Goal: Understand process/instructions: Learn how to perform a task or action

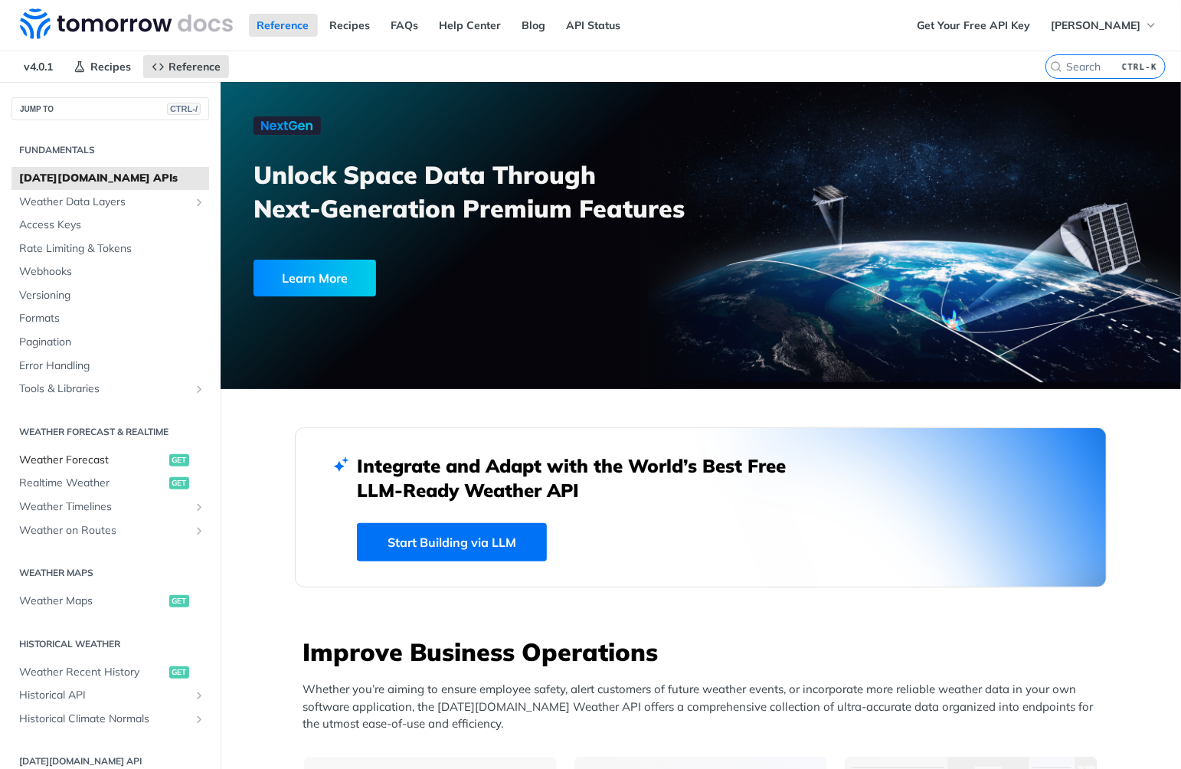
click at [84, 459] on span "Weather Forecast" at bounding box center [92, 460] width 146 height 15
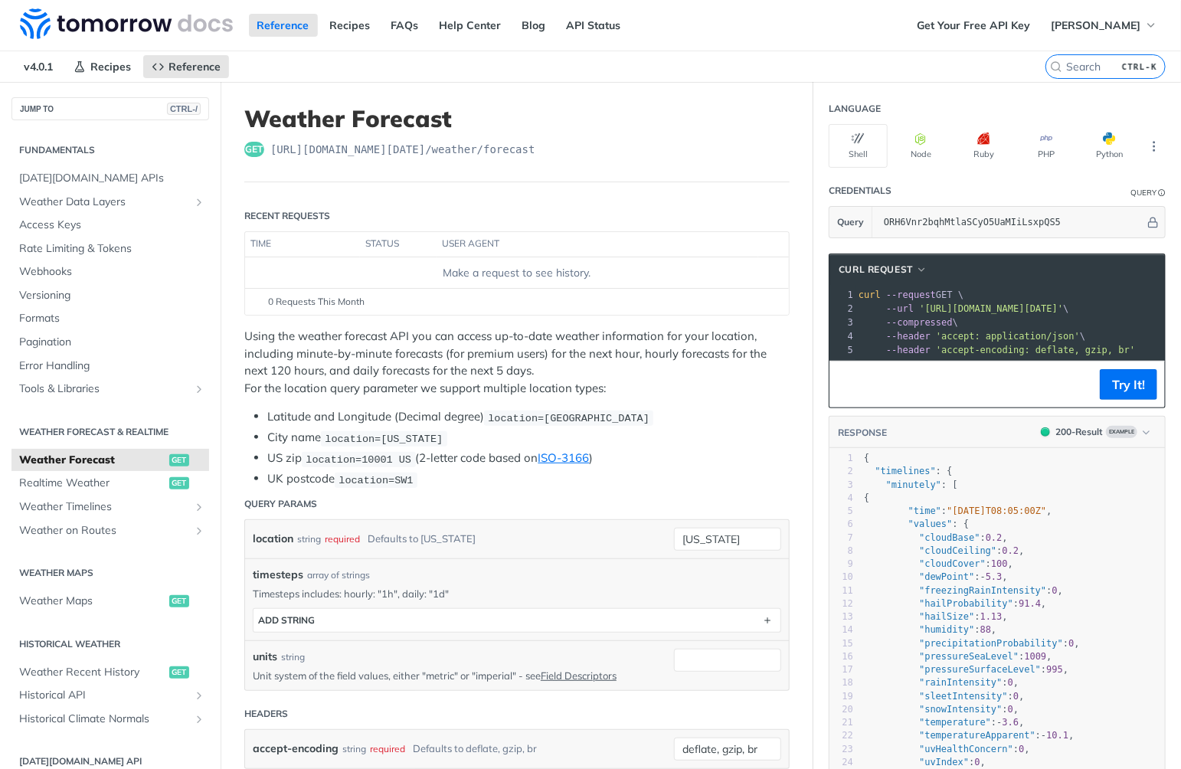
drag, startPoint x: 1124, startPoint y: 304, endPoint x: 907, endPoint y: 306, distance: 216.7
click at [919, 306] on span "'[URL][DOMAIN_NAME][DATE]'" at bounding box center [991, 308] width 144 height 11
copy span "[URL][DOMAIN_NAME][DATE]"
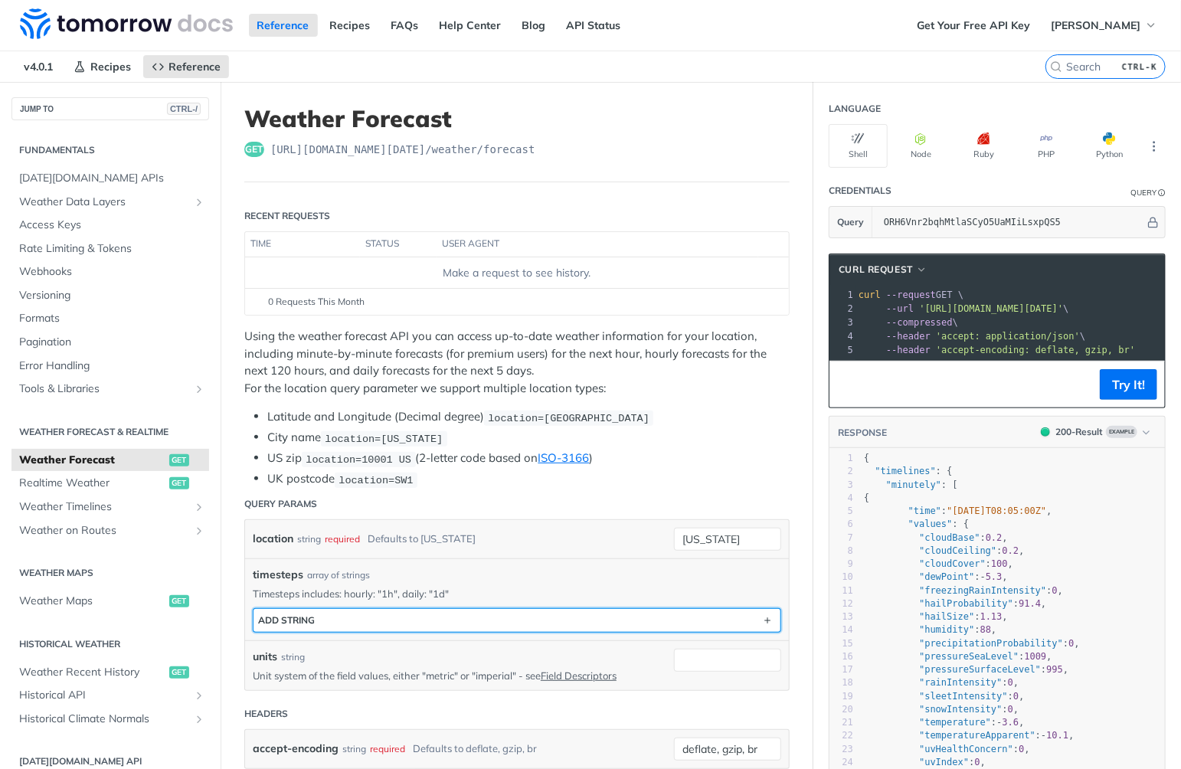
click at [711, 619] on button "ADD string" at bounding box center [516, 620] width 527 height 23
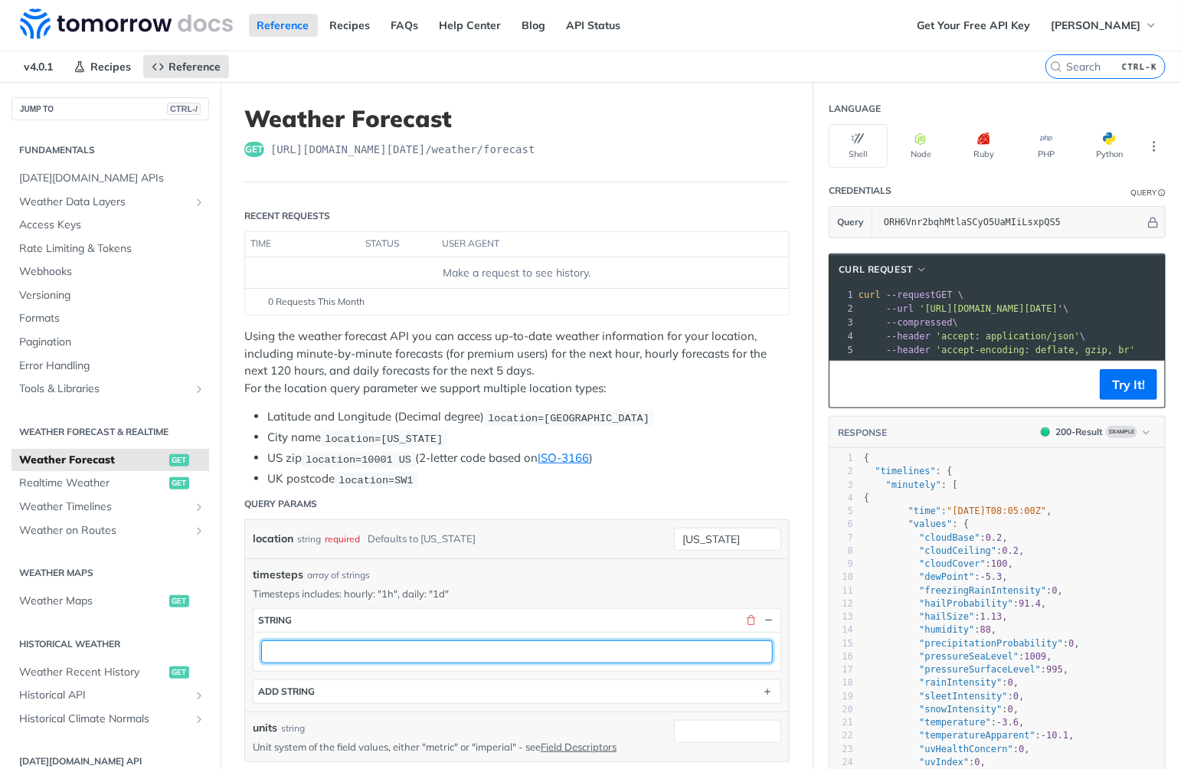
click at [686, 651] on input "text" at bounding box center [516, 651] width 511 height 23
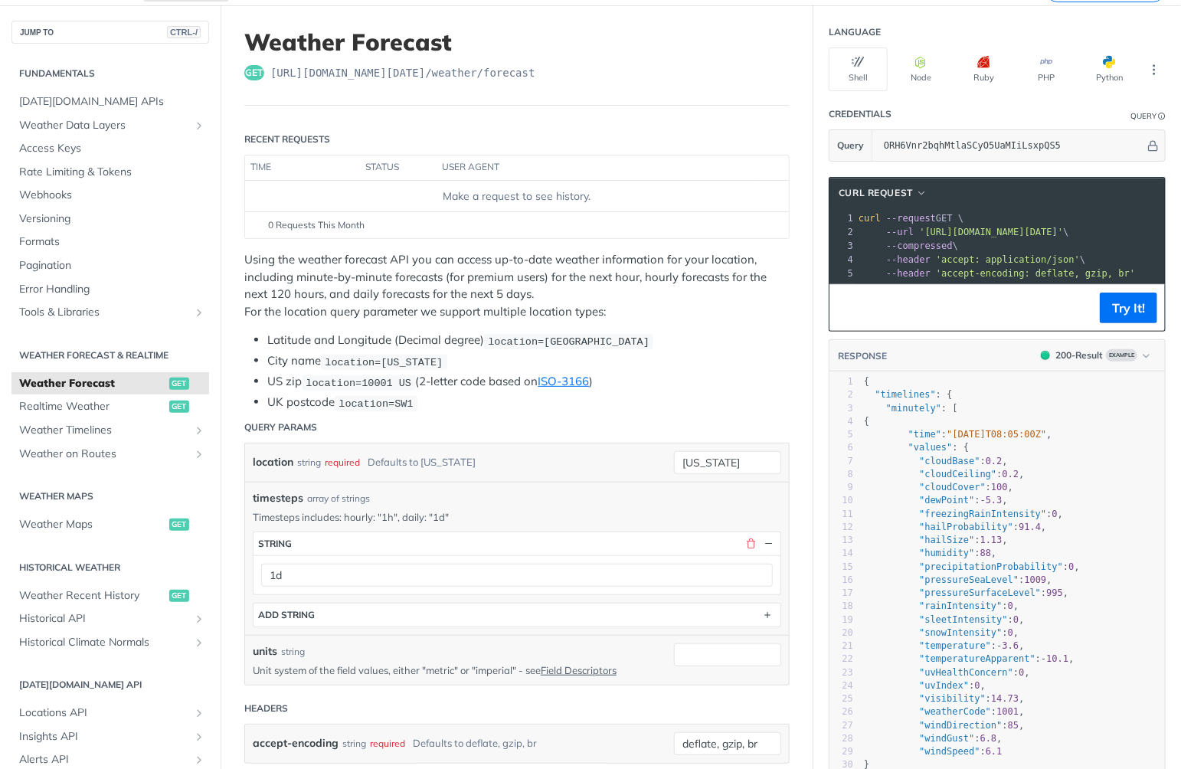
click at [1111, 314] on button "Try It!" at bounding box center [1128, 307] width 57 height 31
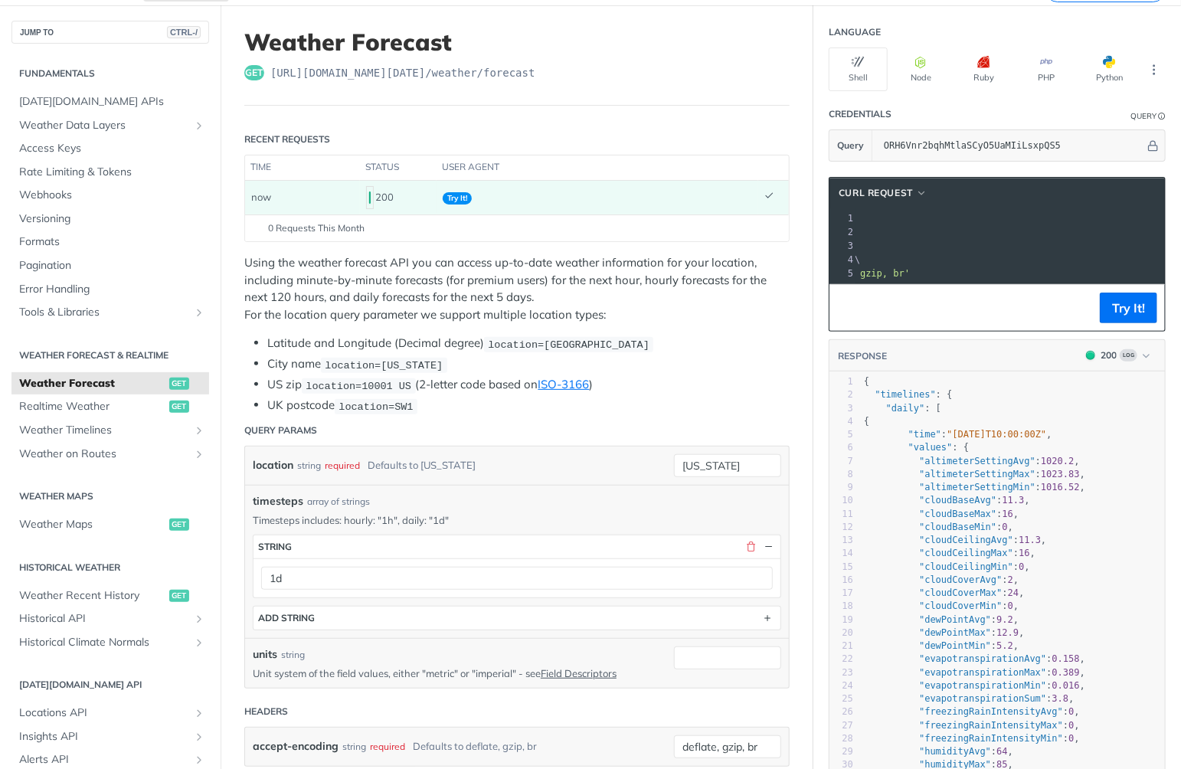
scroll to position [0, 0]
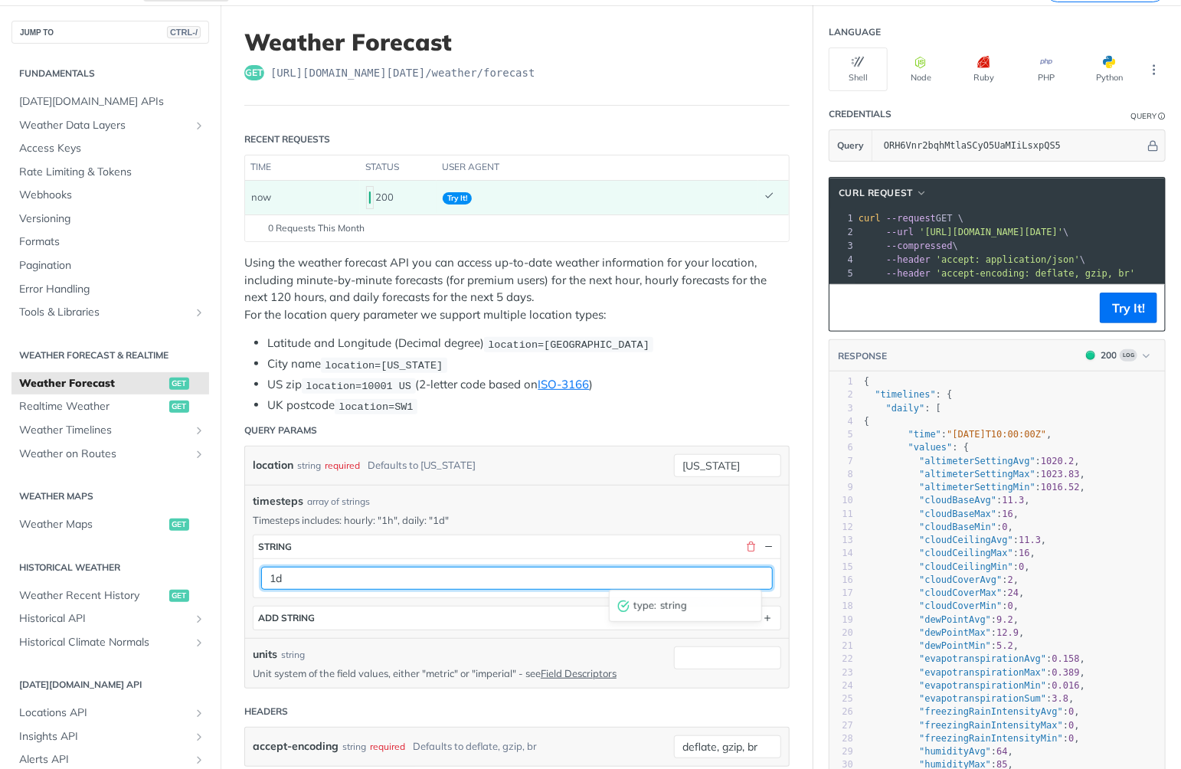
drag, startPoint x: 340, startPoint y: 570, endPoint x: 116, endPoint y: 568, distance: 224.4
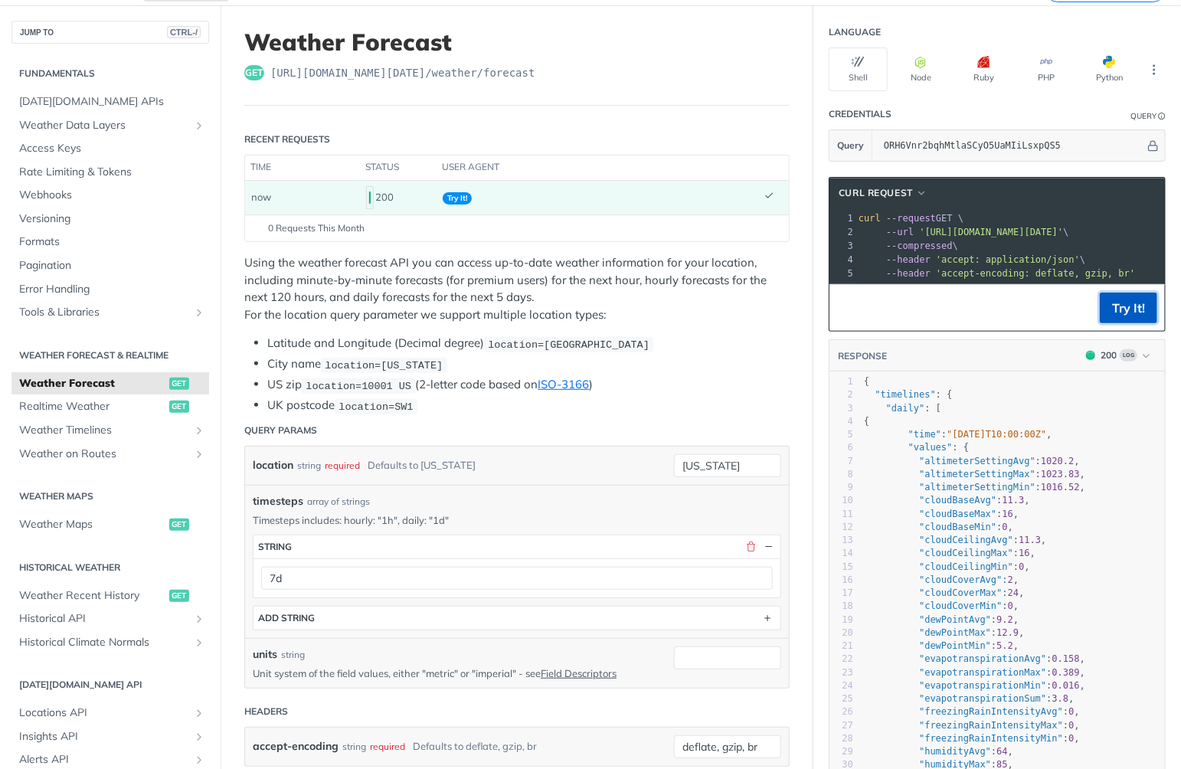
click at [1120, 313] on button "Try It!" at bounding box center [1128, 307] width 57 height 31
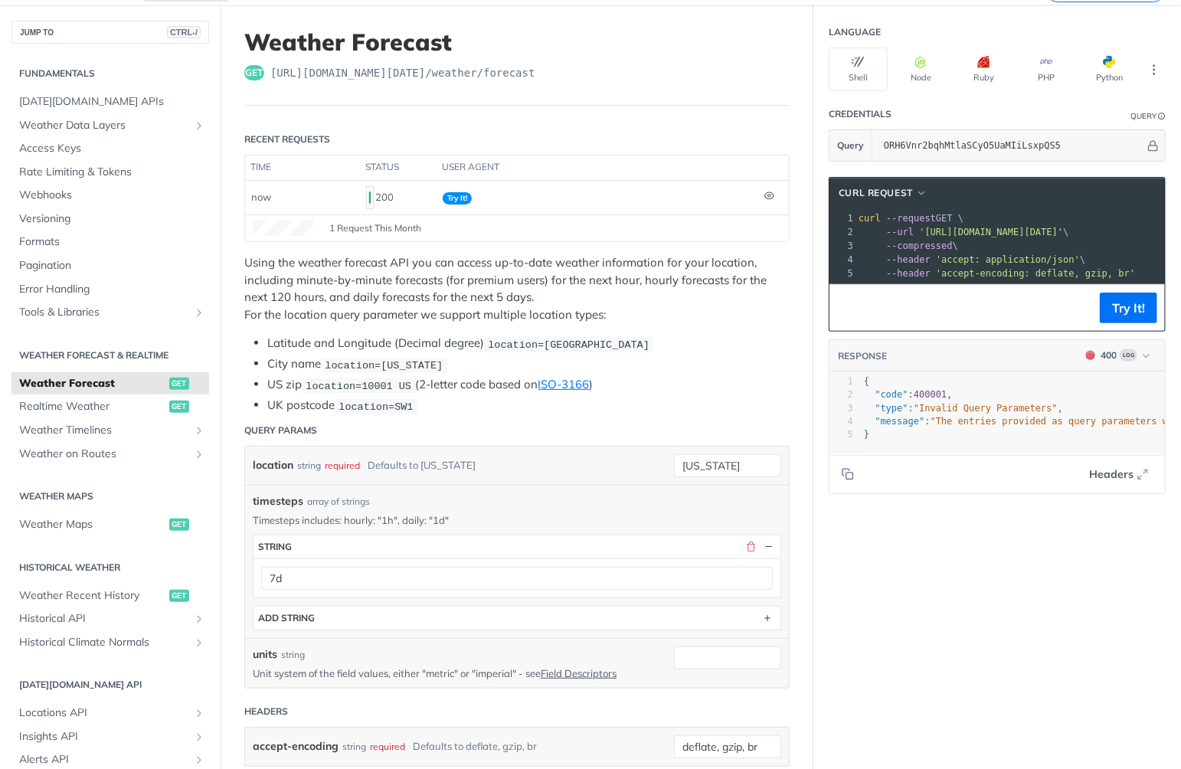
scroll to position [0, 151]
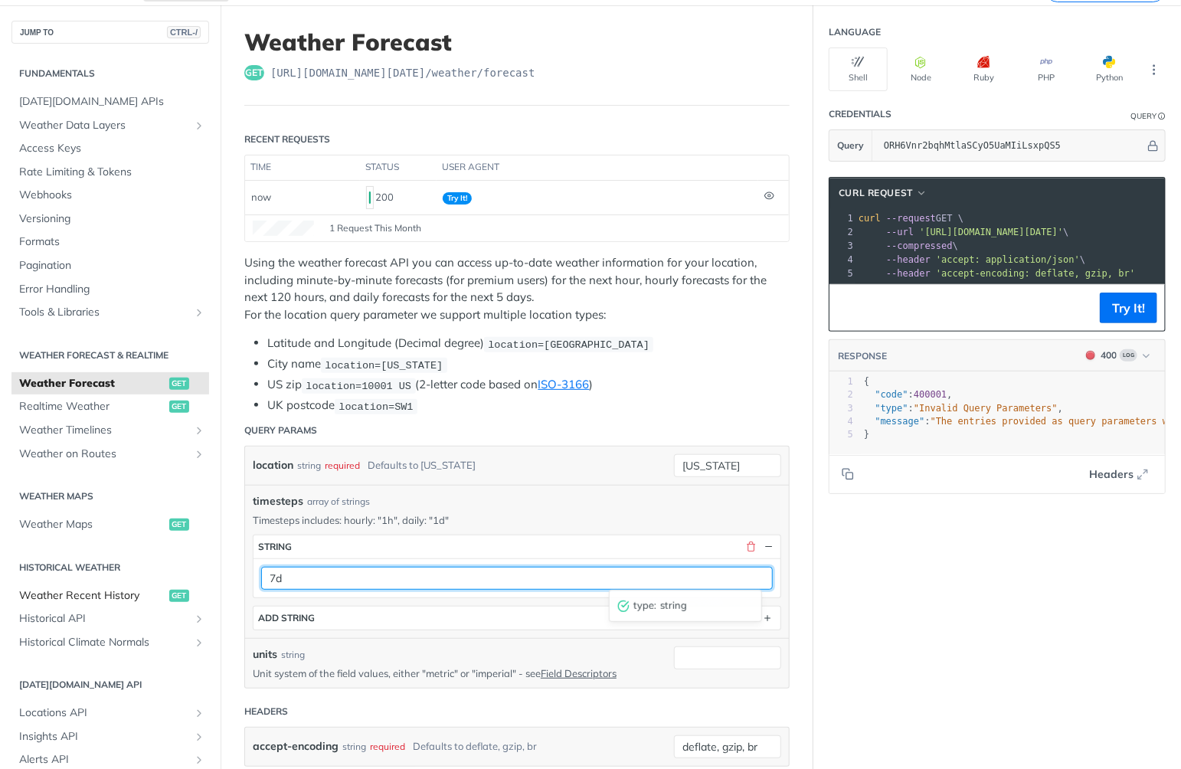
drag, startPoint x: 309, startPoint y: 577, endPoint x: 159, endPoint y: 587, distance: 150.5
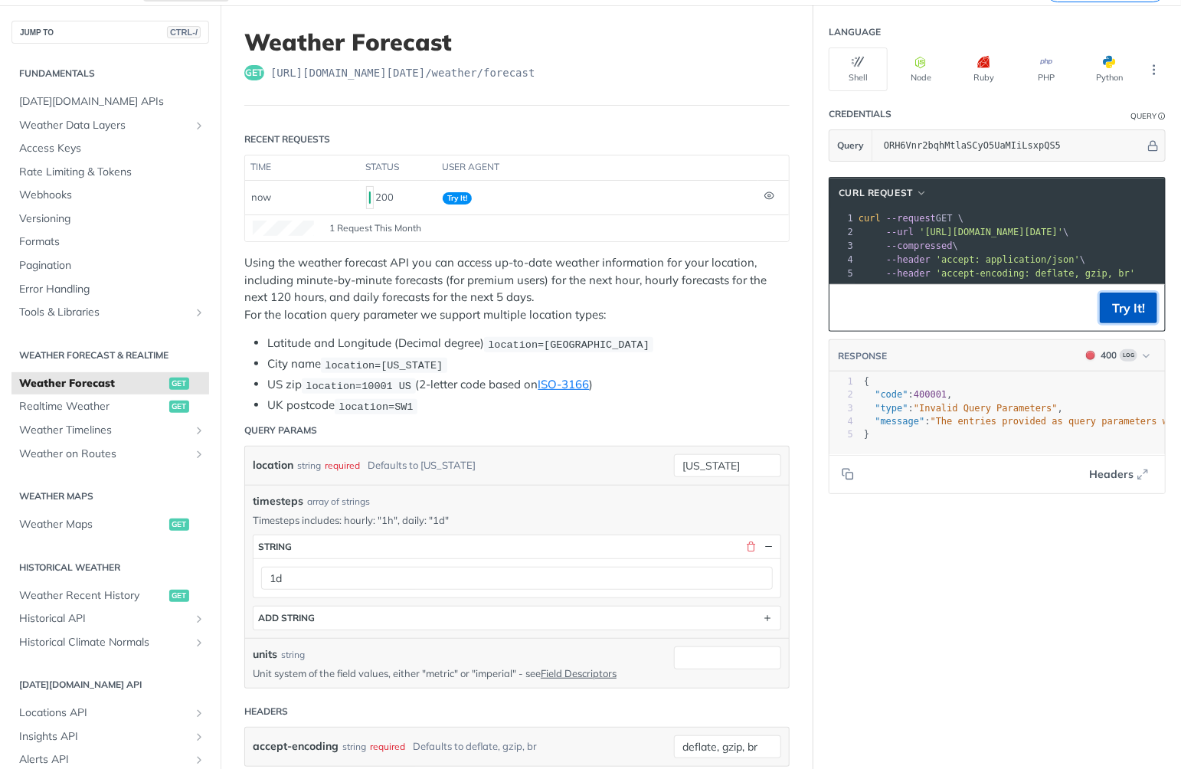
click at [1127, 308] on button "Try It!" at bounding box center [1128, 307] width 57 height 31
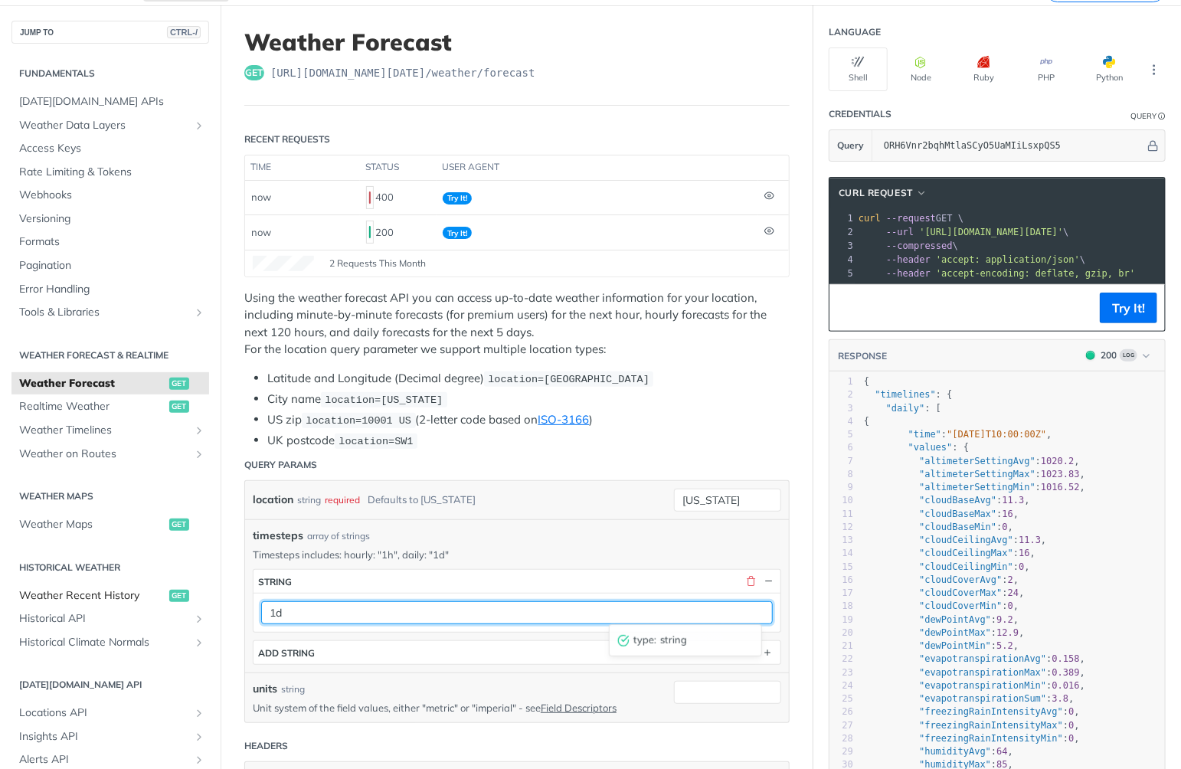
drag, startPoint x: 359, startPoint y: 603, endPoint x: 158, endPoint y: 600, distance: 201.4
type input "daily"
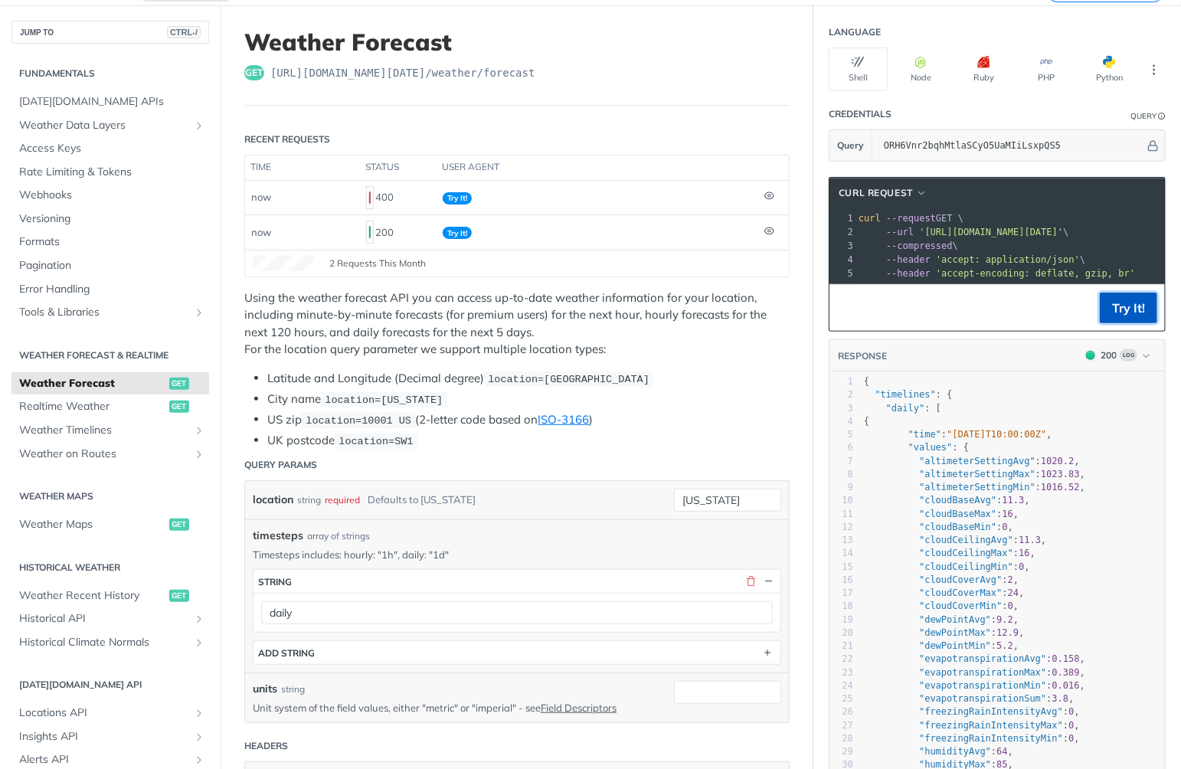
click at [1115, 317] on button "Try It!" at bounding box center [1128, 307] width 57 height 31
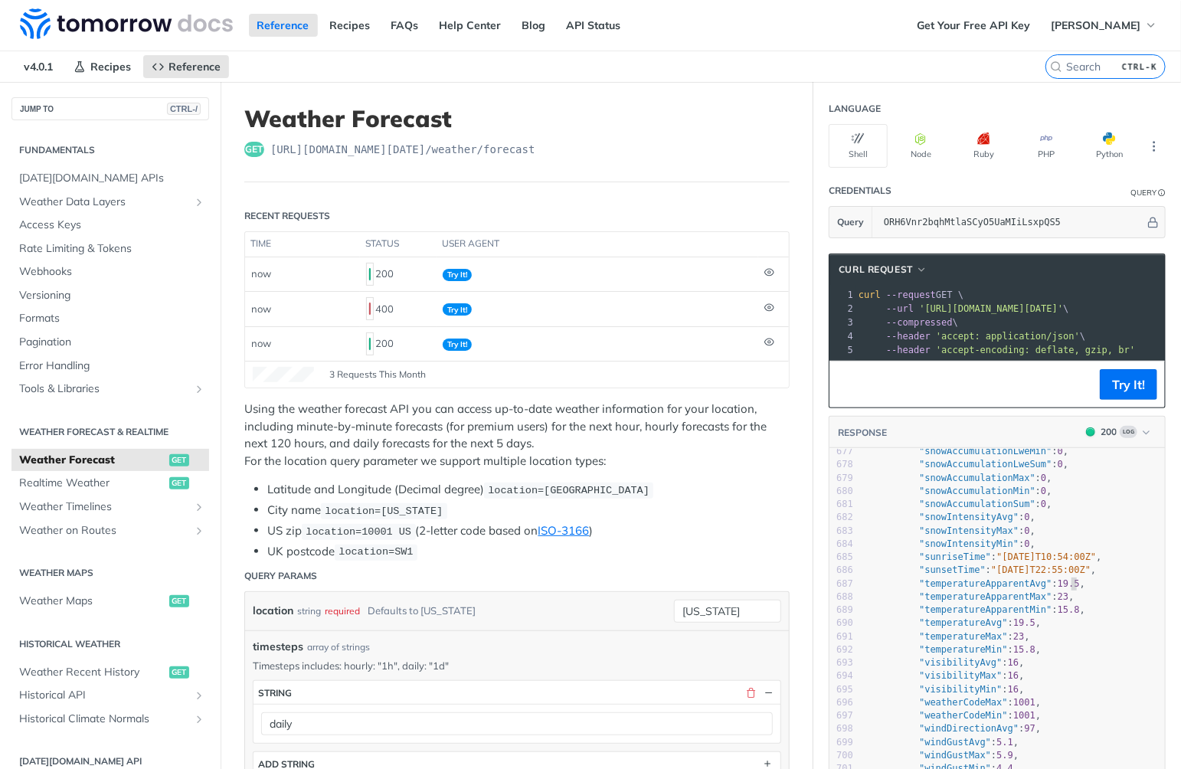
click at [1098, 577] on pre ""temperatureApparentAvg" : 19.5 ," at bounding box center [1013, 583] width 304 height 13
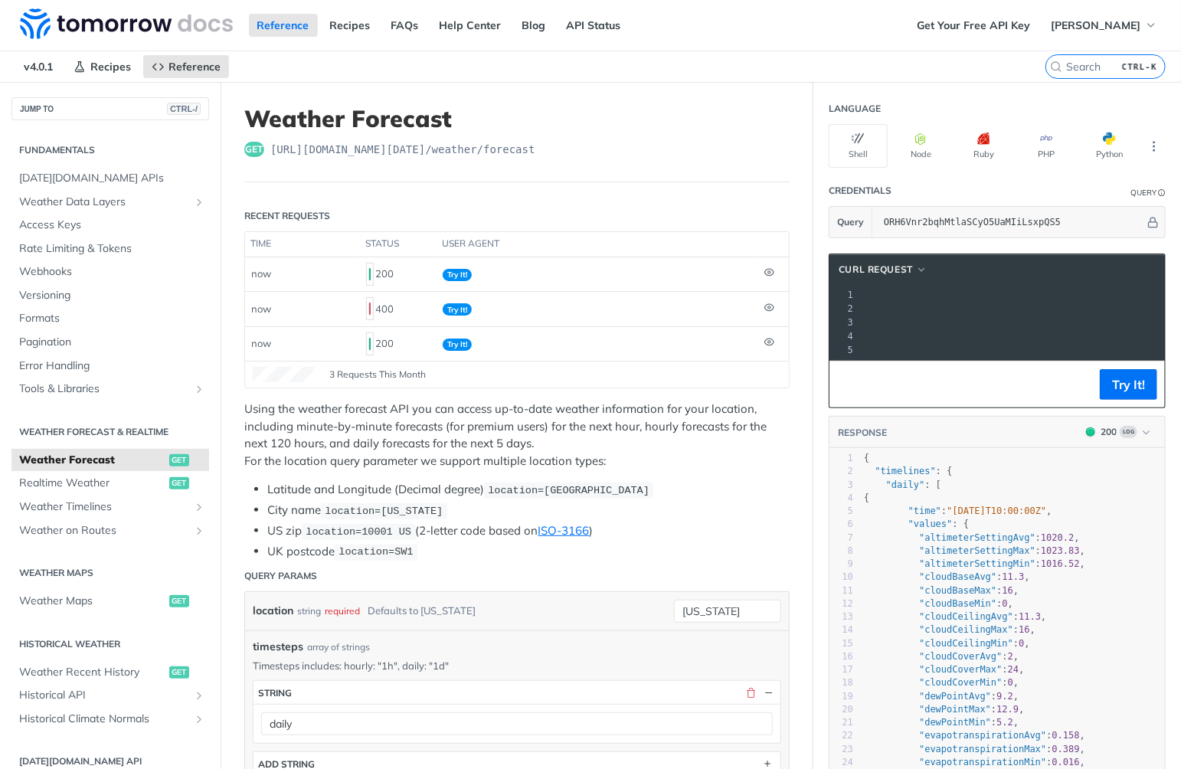
drag, startPoint x: 979, startPoint y: 307, endPoint x: 900, endPoint y: 302, distance: 78.3
click at [735, 303] on span "'[URL][DOMAIN_NAME][DATE]'" at bounding box center [663, 308] width 144 height 11
copy span "&timesteps=daily"
click at [899, 476] on span ""timelines"" at bounding box center [904, 471] width 60 height 11
type textarea "timelines"
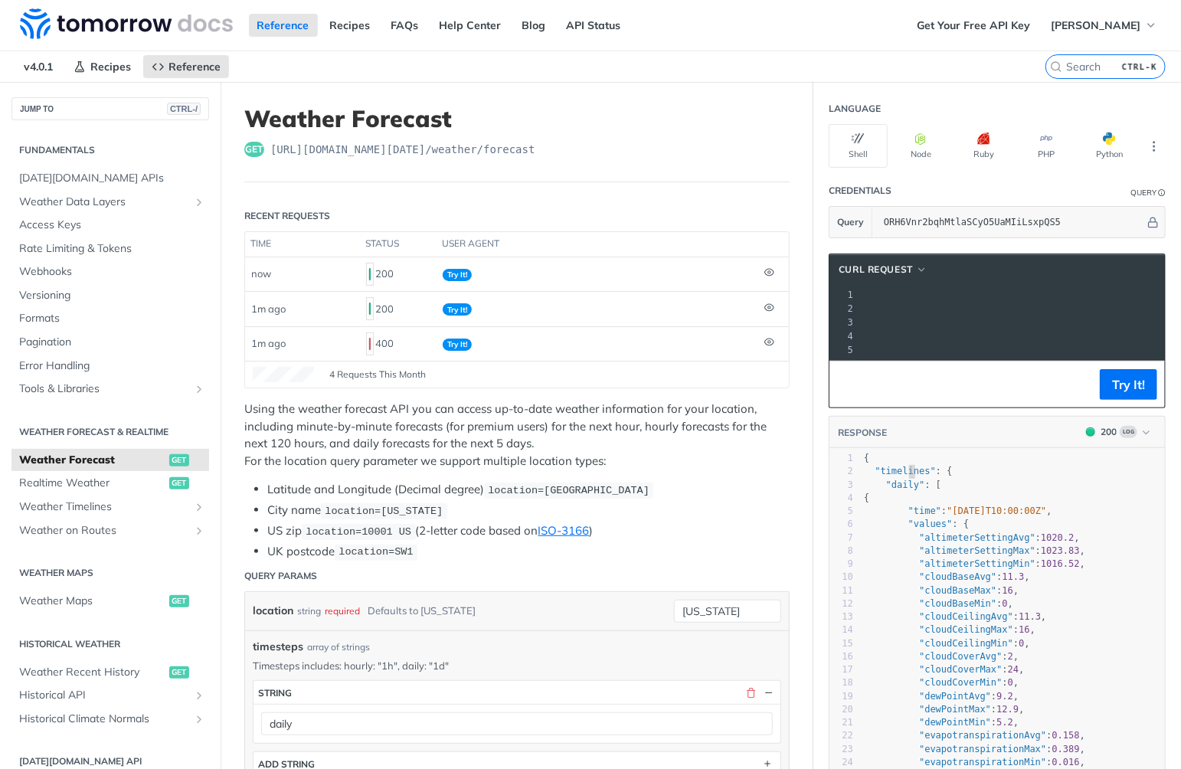
click at [899, 476] on span ""timelines"" at bounding box center [904, 471] width 60 height 11
drag, startPoint x: 1125, startPoint y: 305, endPoint x: 907, endPoint y: 306, distance: 218.2
click at [919, 306] on span "'[URL][DOMAIN_NAME][DATE]'" at bounding box center [991, 308] width 144 height 11
copy span "[URL][DOMAIN_NAME][DATE]"
